Goal: Task Accomplishment & Management: Complete application form

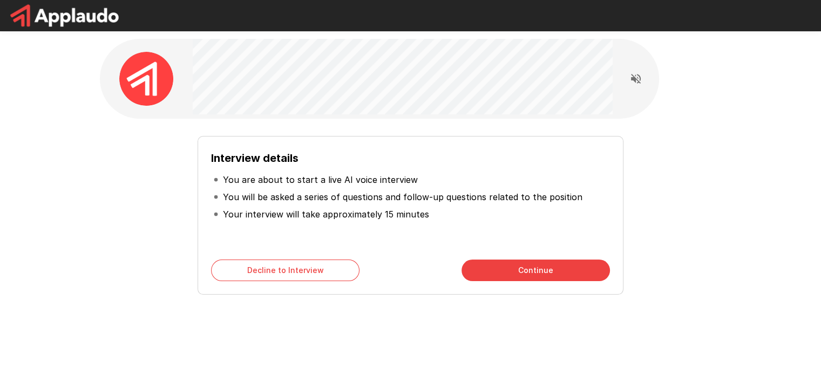
click at [698, 95] on div "Interview details You are about to start a live AI voice interview You will be …" at bounding box center [411, 193] width 648 height 386
click at [491, 271] on button "Continue" at bounding box center [536, 271] width 148 height 22
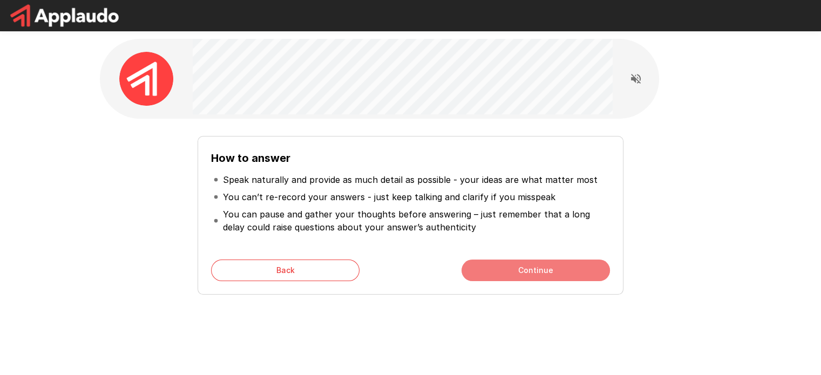
click at [506, 270] on button "Continue" at bounding box center [536, 271] width 148 height 22
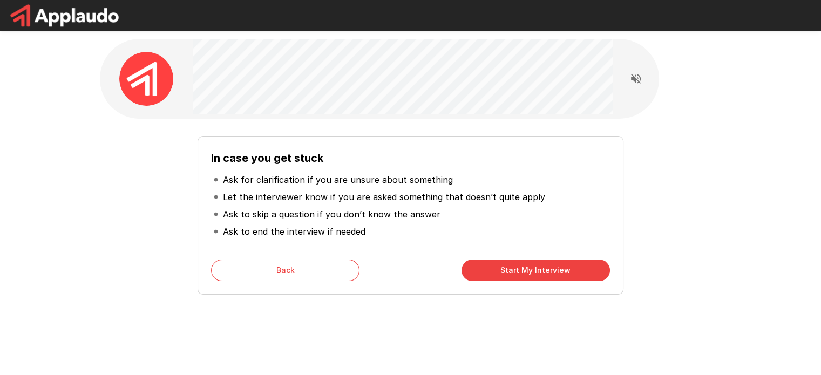
click at [309, 261] on button "Back" at bounding box center [285, 271] width 148 height 22
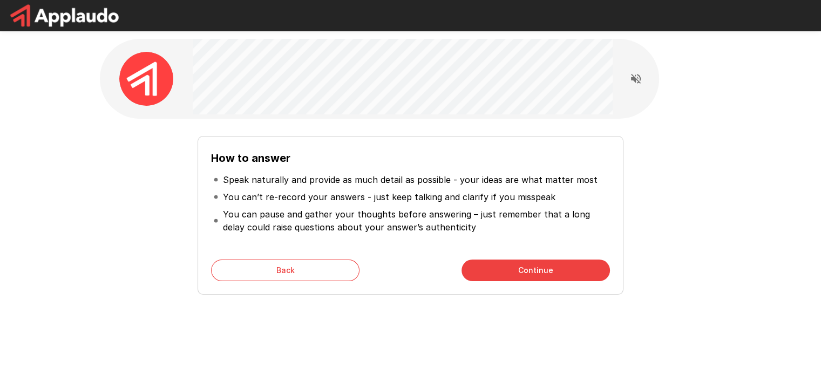
click at [556, 266] on button "Continue" at bounding box center [536, 271] width 148 height 22
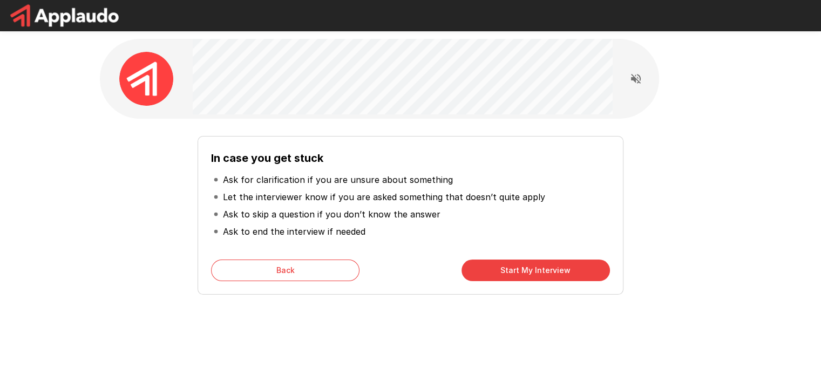
click at [556, 266] on button "Start My Interview" at bounding box center [536, 271] width 148 height 22
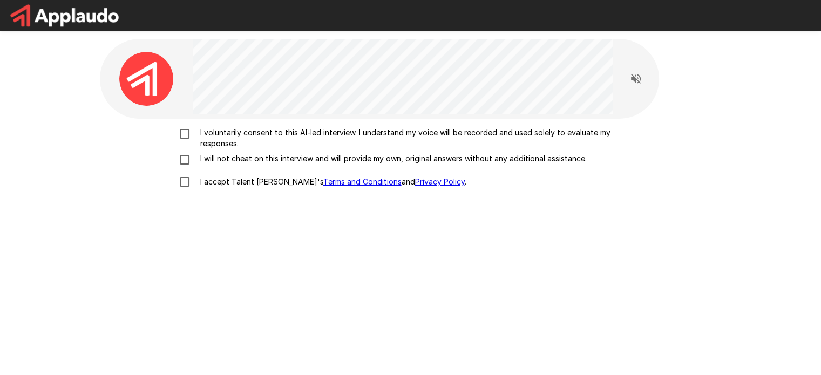
click at [454, 258] on div "I voluntarily consent to this AI-led interview. I understand my voice will be r…" at bounding box center [411, 260] width 622 height 283
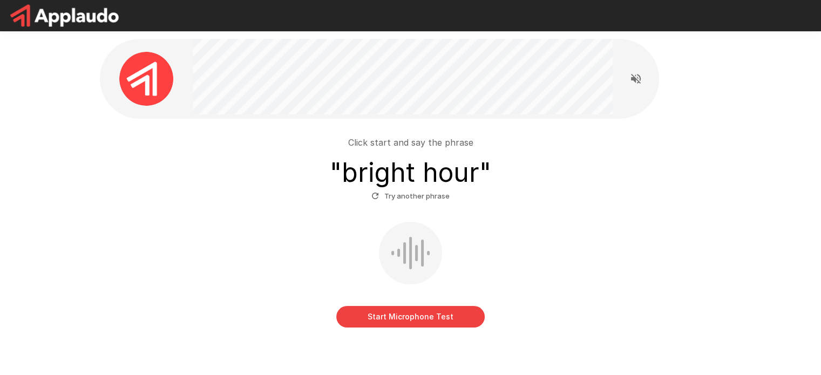
click at [408, 318] on button "Start Microphone Test" at bounding box center [410, 317] width 148 height 22
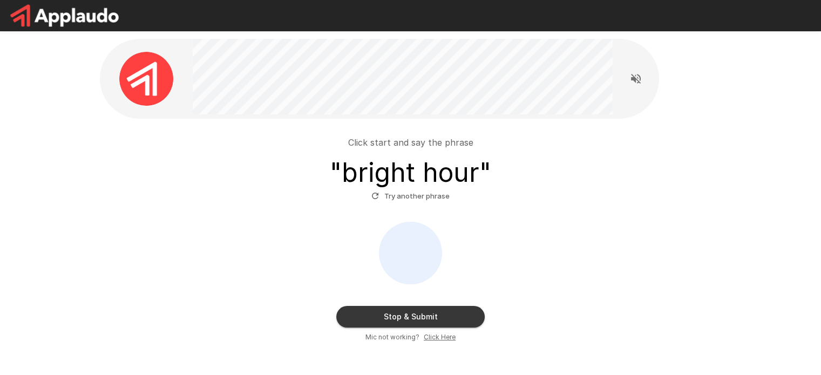
click at [417, 316] on button "Stop & Submit" at bounding box center [410, 317] width 148 height 22
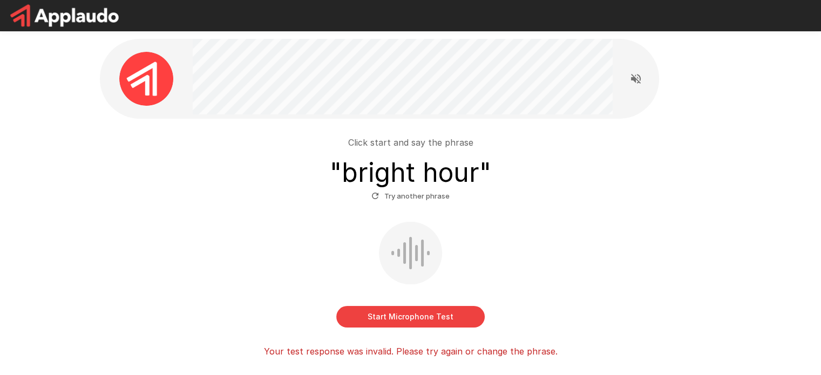
click at [445, 314] on button "Start Microphone Test" at bounding box center [410, 317] width 148 height 22
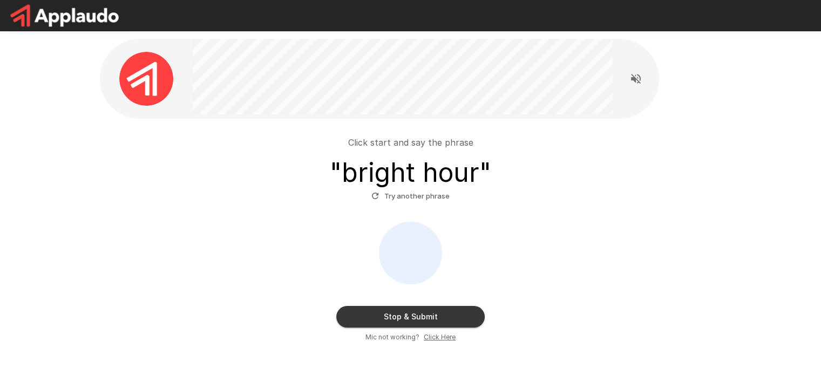
click at [435, 316] on button "Stop & Submit" at bounding box center [410, 317] width 148 height 22
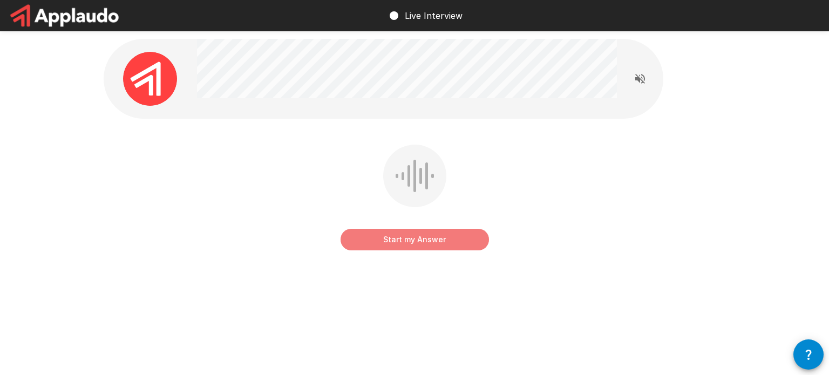
click at [441, 239] on button "Start my Answer" at bounding box center [415, 240] width 148 height 22
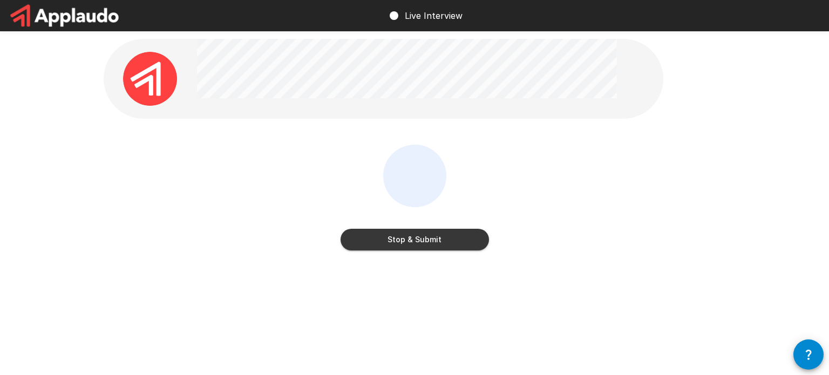
click at [451, 240] on button "Stop & Submit" at bounding box center [415, 240] width 148 height 22
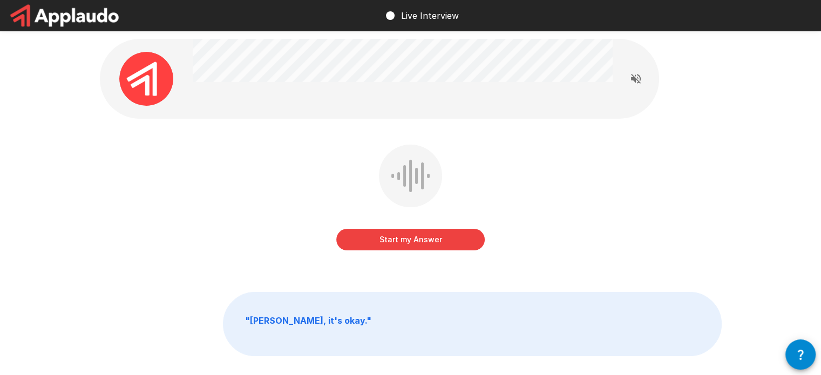
click at [444, 238] on button "Start my Answer" at bounding box center [410, 240] width 148 height 22
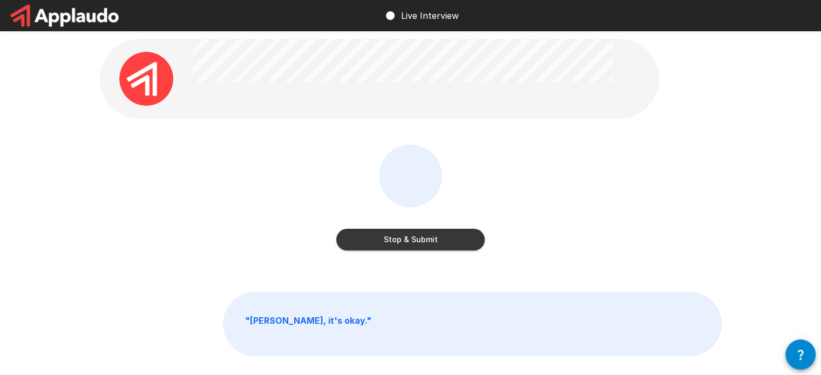
click at [436, 240] on button "Stop & Submit" at bounding box center [410, 240] width 148 height 22
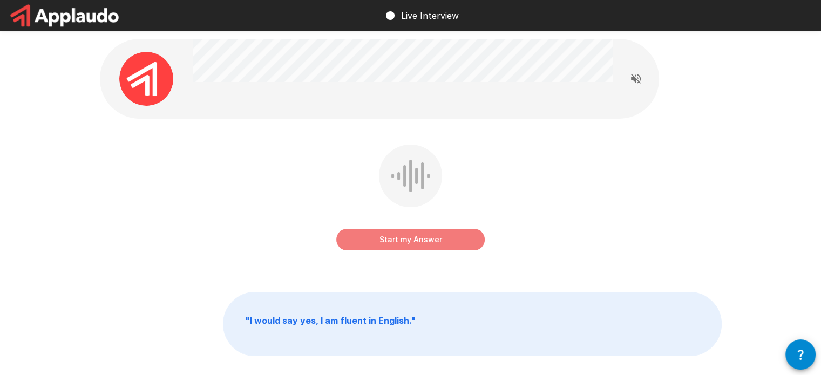
click at [441, 238] on button "Start my Answer" at bounding box center [410, 240] width 148 height 22
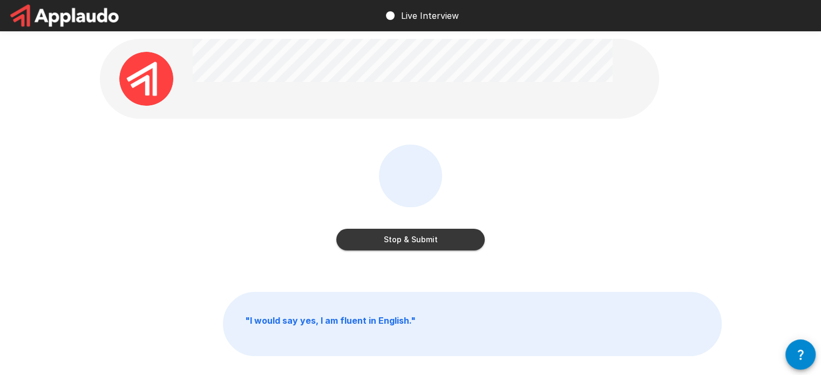
click at [427, 239] on button "Stop & Submit" at bounding box center [410, 240] width 148 height 22
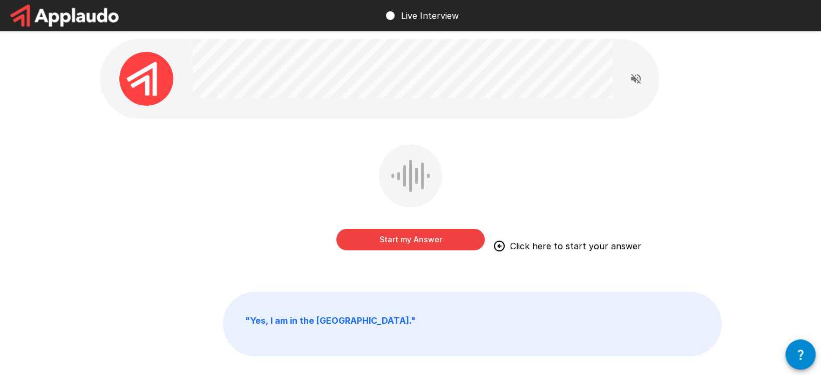
click at [436, 244] on button "Start my Answer" at bounding box center [410, 240] width 148 height 22
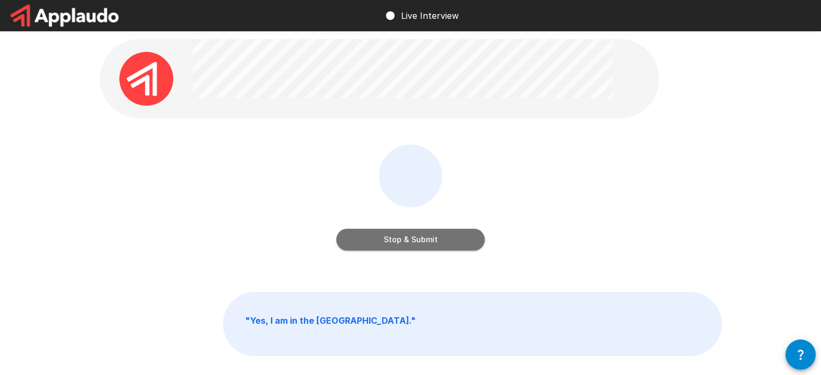
click at [439, 244] on button "Stop & Submit" at bounding box center [410, 240] width 148 height 22
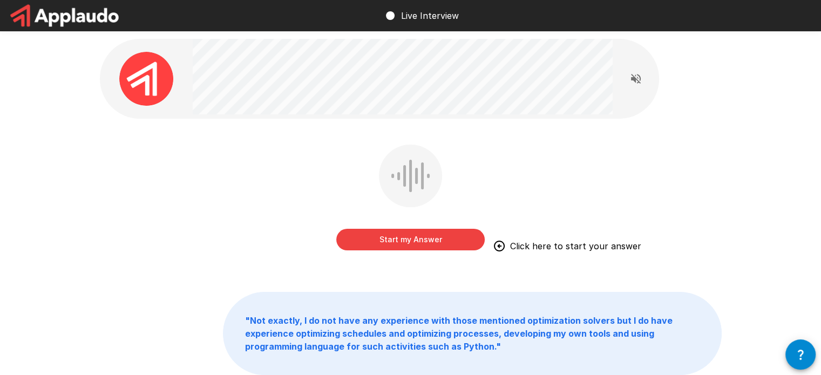
click at [418, 240] on button "Start my Answer" at bounding box center [410, 240] width 148 height 22
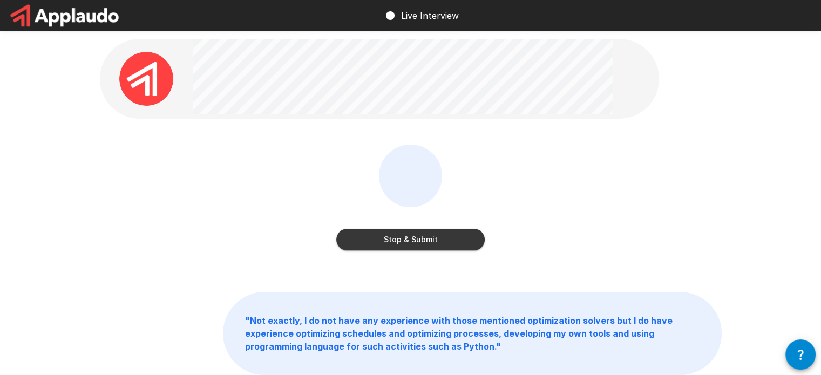
click at [792, 170] on div "Stop & Submit " Not exactly, I do not have any experience with those mentioned …" at bounding box center [410, 231] width 821 height 462
click at [452, 244] on button "Stop & Submit" at bounding box center [410, 240] width 148 height 22
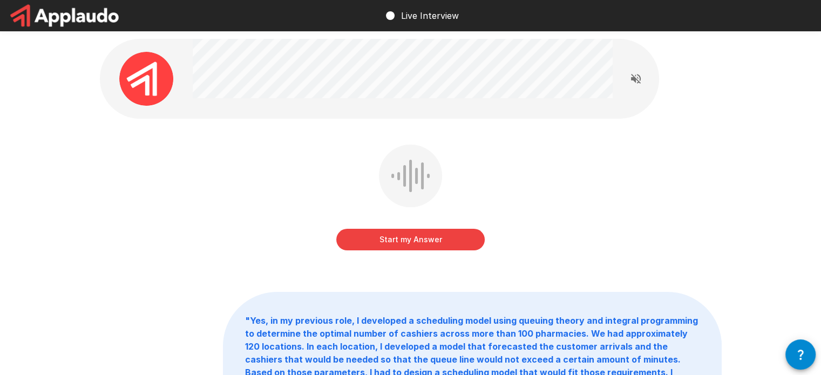
click at [464, 241] on button "Start my Answer" at bounding box center [410, 240] width 148 height 22
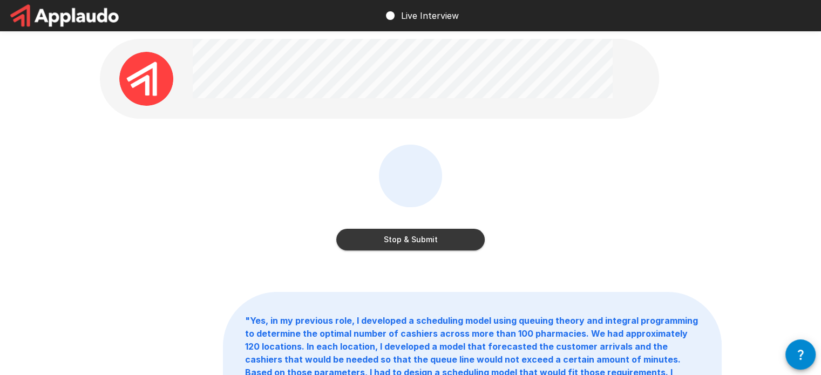
click at [447, 248] on button "Stop & Submit" at bounding box center [410, 240] width 148 height 22
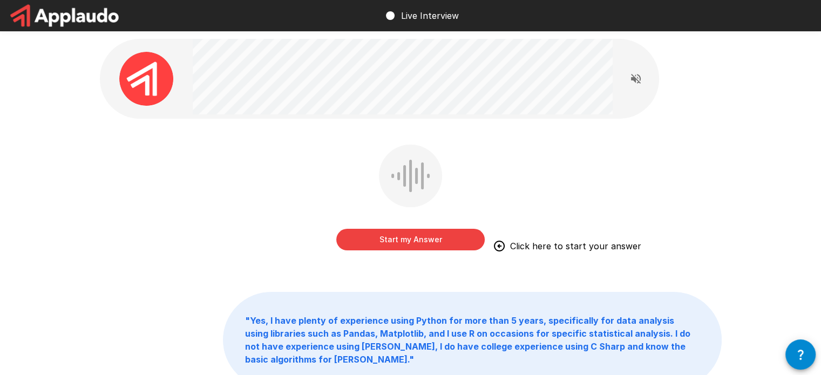
click at [777, 215] on div "Start my Answer Click here to start your answer " Yes, I have plenty of experie…" at bounding box center [410, 237] width 821 height 475
click at [447, 238] on button "Start my Answer" at bounding box center [410, 240] width 148 height 22
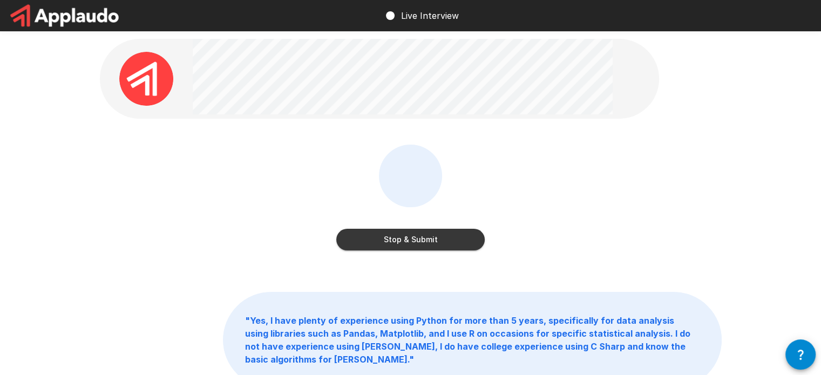
click at [792, 190] on div "Stop & Submit " Yes, I have plenty of experience using Python for more than 5 y…" at bounding box center [410, 237] width 821 height 475
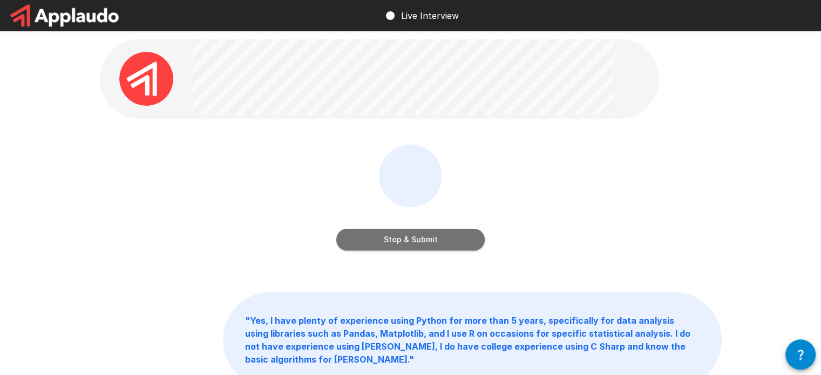
click at [452, 239] on button "Stop & Submit" at bounding box center [410, 240] width 148 height 22
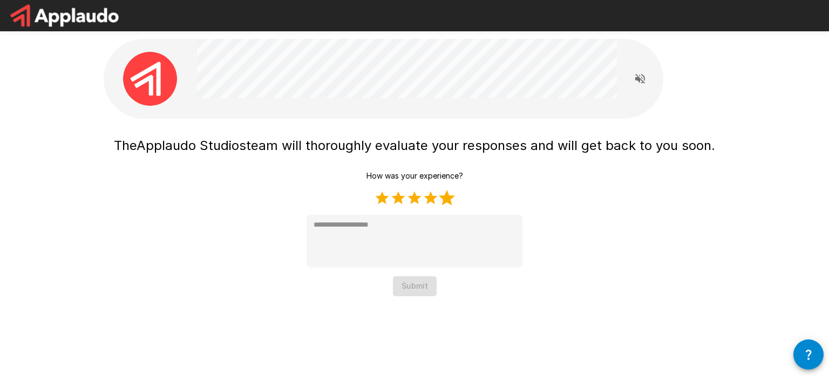
click at [452, 199] on label "5 Stars" at bounding box center [447, 198] width 16 height 16
type textarea "*"
click at [433, 282] on button "Submit" at bounding box center [415, 286] width 44 height 20
